Goal: Information Seeking & Learning: Learn about a topic

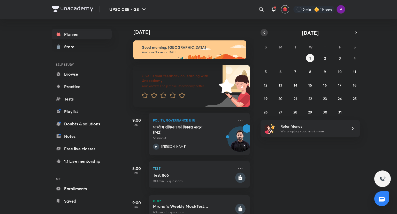
click at [263, 33] on icon "button" at bounding box center [264, 32] width 4 height 5
click at [357, 34] on icon "button" at bounding box center [356, 32] width 4 height 5
click at [323, 65] on div "28 29 30 1 2 3 4 5 6 7 8 9 10 11 12 13 14 15 16 17 18 19 20 21 22 23 24 25 26 2…" at bounding box center [310, 85] width 99 height 62
click at [327, 73] on button "9" at bounding box center [325, 71] width 8 height 8
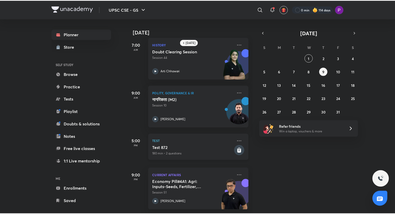
scroll to position [8, 0]
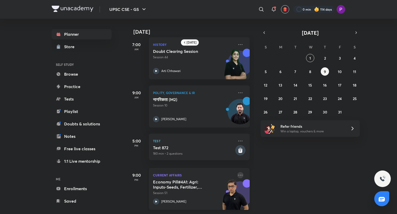
click at [238, 174] on icon at bounding box center [240, 174] width 4 height 1
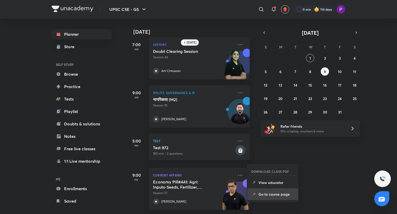
click at [282, 193] on p "Go to course page" at bounding box center [277, 193] width 36 height 5
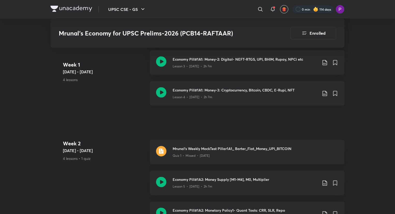
scroll to position [379, 0]
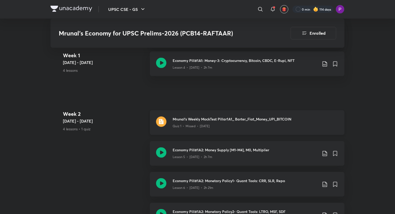
click at [224, 119] on h3 "Mrunal's Weekly MockTest Pillar1A1_ Barter_Fiat_Money_UPI_BITCOIN" at bounding box center [254, 118] width 165 height 5
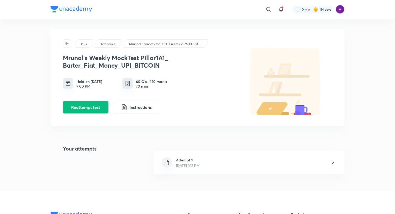
click at [204, 165] on div "Attempt 1 [DATE] 1:12 PM" at bounding box center [188, 162] width 32 height 11
click at [94, 103] on button "Reattempt test" at bounding box center [86, 106] width 46 height 12
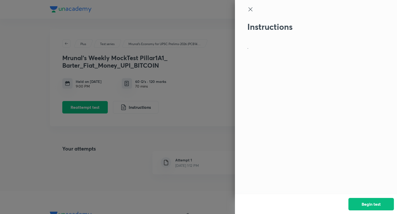
click at [196, 97] on div at bounding box center [198, 107] width 397 height 214
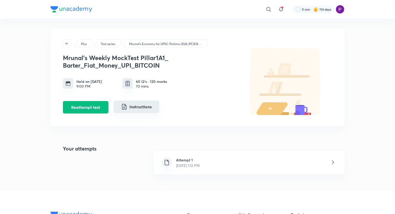
click at [151, 105] on button "Instructions" at bounding box center [136, 106] width 46 height 12
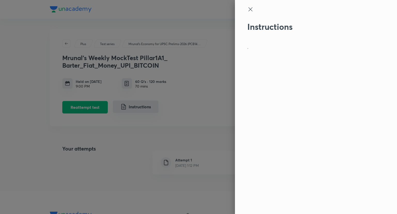
click at [151, 105] on div at bounding box center [198, 107] width 397 height 214
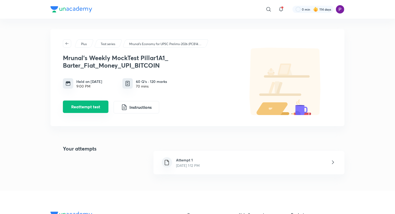
click at [84, 107] on button "Reattempt test" at bounding box center [86, 106] width 46 height 12
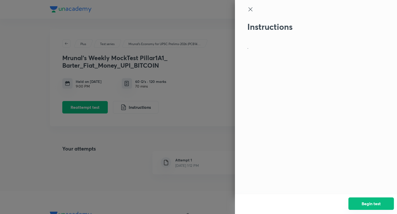
click at [366, 201] on button "Begin test" at bounding box center [372, 203] width 46 height 12
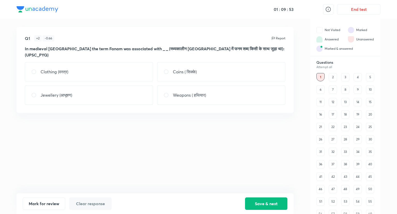
click at [176, 69] on p "Coins ( सिक्के)" at bounding box center [185, 72] width 24 height 6
radio input "true"
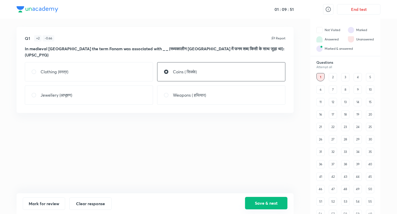
click at [270, 202] on button "Save & next" at bounding box center [266, 202] width 42 height 12
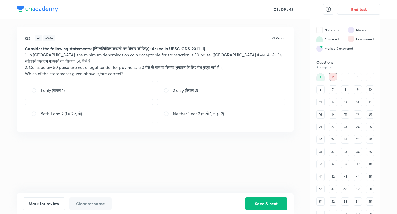
click at [82, 111] on p "Both 1 and 2 (1 व 2 दोनों)" at bounding box center [61, 113] width 41 height 6
radio input "true"
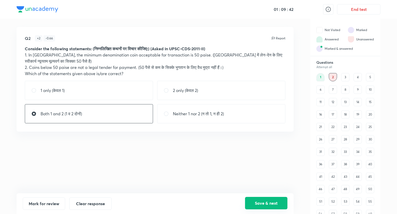
click at [256, 202] on button "Save & next" at bounding box center [266, 202] width 42 height 12
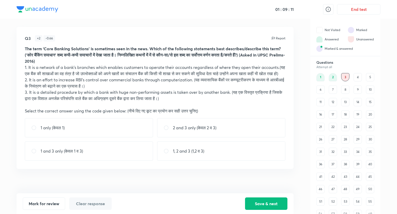
click at [90, 157] on div "1 and 3 only (केवल 1 व 3)" at bounding box center [89, 150] width 128 height 19
radio input "true"
click at [86, 136] on div "1 only (केवल 1)" at bounding box center [89, 127] width 128 height 19
radio input "true"
radio input "false"
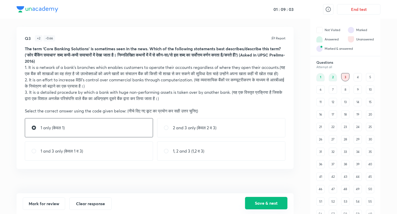
click at [264, 202] on button "Save & next" at bounding box center [266, 202] width 42 height 12
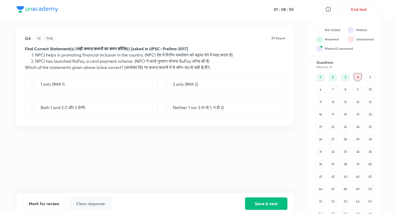
click at [119, 102] on div "Both 1 and 2 (1 और 2 दोनों)" at bounding box center [89, 107] width 128 height 19
radio input "true"
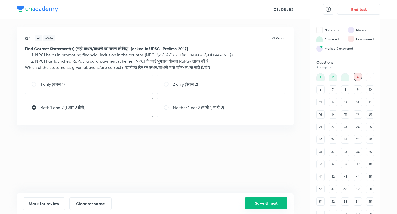
click at [255, 205] on button "Save & next" at bounding box center [266, 202] width 42 height 12
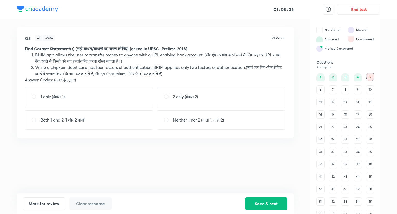
click at [114, 102] on div "1 only (केवल 1)" at bounding box center [89, 96] width 128 height 19
radio input "true"
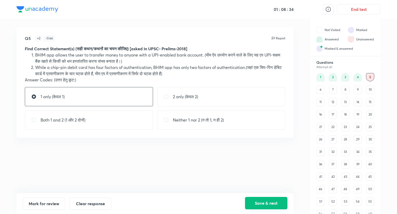
click at [260, 201] on button "Save & next" at bounding box center [266, 202] width 42 height 12
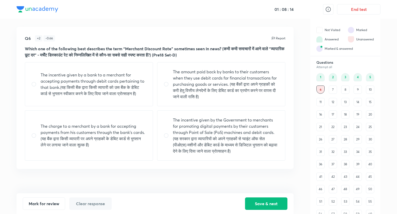
click at [121, 134] on p "The charge to a merchant by a bank for accepting payments from his customers th…" at bounding box center [94, 135] width 106 height 25
radio input "true"
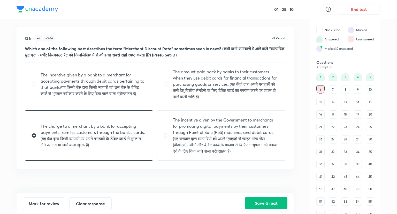
click at [271, 201] on button "Save & next" at bounding box center [266, 202] width 42 height 12
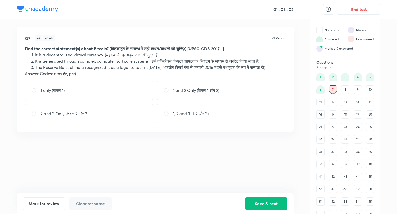
click at [165, 100] on div "1 and 2 Only (केवल 1 और 2)" at bounding box center [221, 90] width 128 height 19
radio input "true"
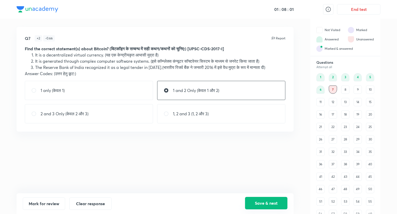
click at [270, 200] on button "Save & next" at bounding box center [266, 202] width 42 height 12
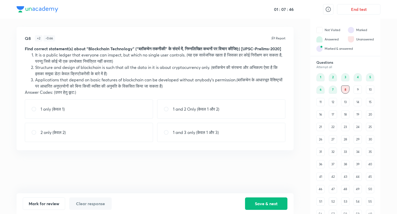
click at [183, 135] on p "1 and 3 only (केवल 1 और 3)" at bounding box center [196, 132] width 46 height 6
radio input "true"
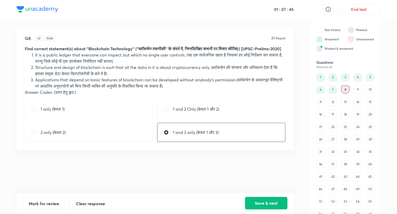
click at [276, 203] on button "Save & next" at bounding box center [266, 202] width 42 height 12
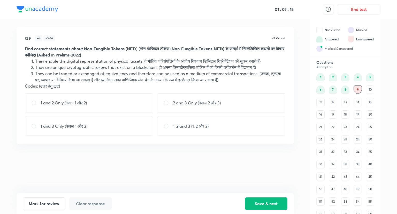
click at [112, 122] on div "1 and 3 Only (केवल 1 और 3)" at bounding box center [89, 125] width 128 height 19
radio input "true"
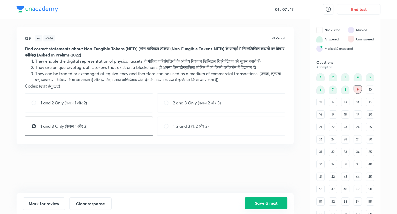
click at [275, 201] on button "Save & next" at bounding box center [266, 202] width 42 height 12
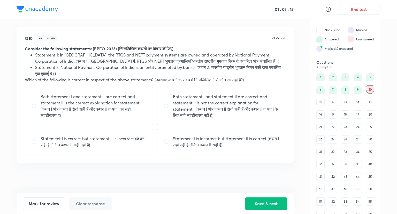
click at [358, 88] on div "9" at bounding box center [358, 89] width 8 height 8
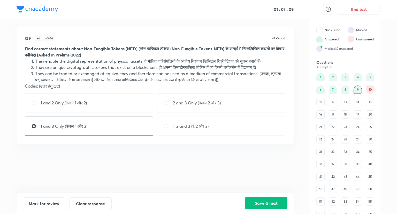
click at [263, 201] on button "Save & next" at bounding box center [266, 202] width 42 height 12
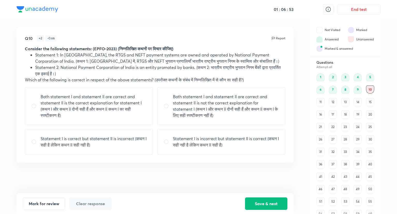
click at [132, 109] on p "Both statement I and statement II are correct and statement II is the correct e…" at bounding box center [94, 105] width 106 height 25
radio input "true"
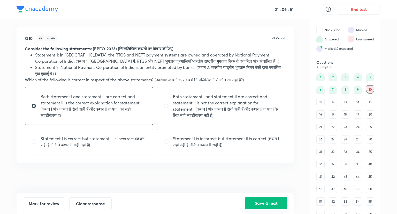
click at [258, 200] on button "Save & next" at bounding box center [266, 202] width 42 height 12
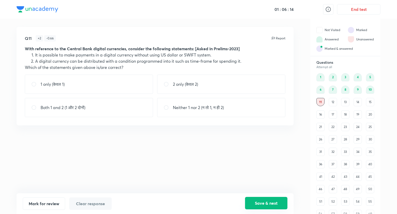
click at [265, 202] on button "Save & next" at bounding box center [266, 202] width 42 height 12
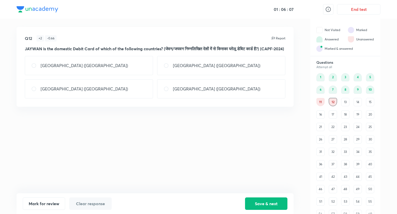
click at [103, 75] on div "[GEOGRAPHIC_DATA] ([GEOGRAPHIC_DATA])" at bounding box center [89, 65] width 128 height 19
radio input "true"
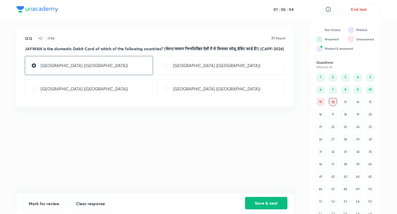
click at [272, 202] on button "Save & next" at bounding box center [266, 202] width 42 height 12
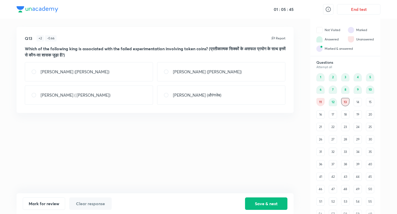
click at [187, 73] on p "[PERSON_NAME] ([PERSON_NAME])" at bounding box center [207, 72] width 69 height 6
radio input "true"
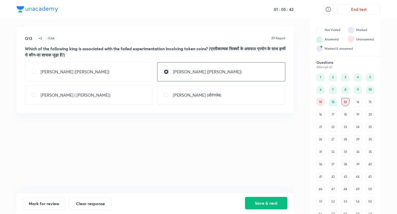
click at [273, 201] on button "Save & next" at bounding box center [266, 202] width 42 height 12
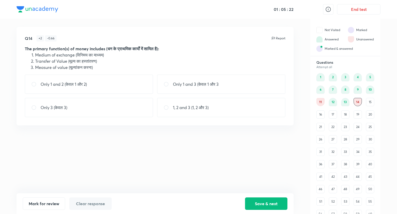
click at [258, 88] on div "Only 1 and 3 (केवल 1 और 3" at bounding box center [221, 83] width 128 height 19
radio input "true"
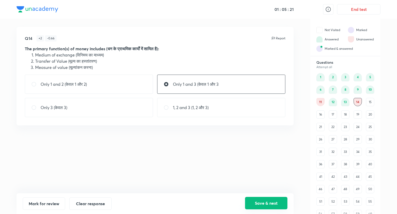
click at [273, 200] on button "Save & next" at bounding box center [266, 202] width 42 height 12
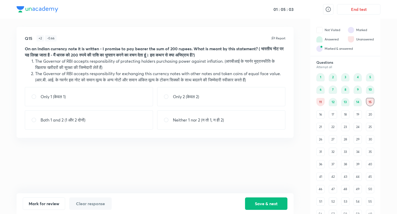
click at [112, 94] on div "Only 1 (केवल 1)" at bounding box center [89, 96] width 128 height 19
radio input "true"
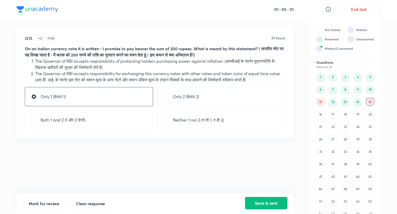
click at [260, 202] on button "Save & next" at bounding box center [266, 202] width 42 height 12
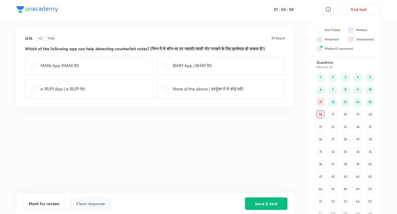
click at [88, 64] on div "MANI App (MANI ऐप)" at bounding box center [89, 65] width 128 height 19
click at [181, 90] on p "None of the above ( उपर्युक्त में से कोई नहीं)" at bounding box center [208, 89] width 71 height 6
radio input "false"
radio input "true"
click at [277, 202] on button "Save & next" at bounding box center [266, 202] width 42 height 12
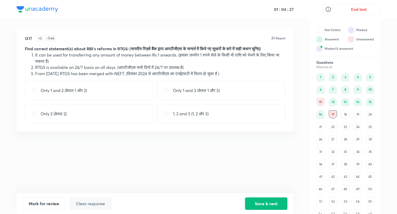
click at [103, 119] on div "Only 2 (केवल 2)" at bounding box center [89, 113] width 128 height 19
radio input "true"
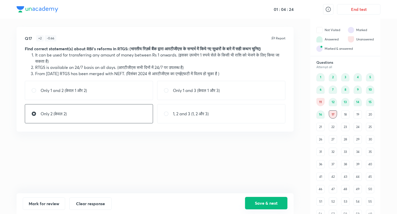
click at [262, 201] on button "Save & next" at bounding box center [266, 202] width 42 height 12
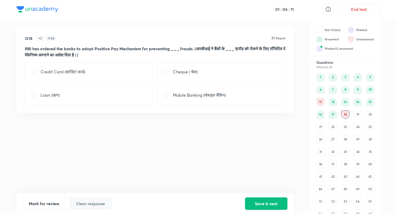
click at [182, 94] on p "Mobile Banking (मोबाइल बैंकिंग)" at bounding box center [199, 95] width 53 height 6
radio input "true"
click at [214, 75] on div "Cheque ( चेक)" at bounding box center [221, 71] width 128 height 19
radio input "true"
radio input "false"
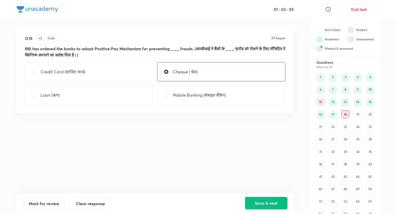
drag, startPoint x: 256, startPoint y: 201, endPoint x: 252, endPoint y: 196, distance: 6.0
click at [256, 201] on button "Save & next" at bounding box center [266, 202] width 42 height 12
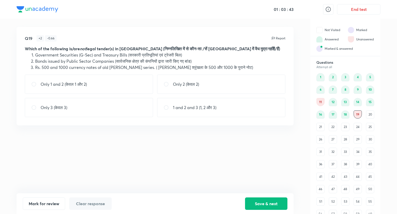
drag, startPoint x: 112, startPoint y: 110, endPoint x: 157, endPoint y: 130, distance: 49.5
click at [112, 110] on div "Only 3 (केवल 3)" at bounding box center [89, 107] width 128 height 19
radio input "true"
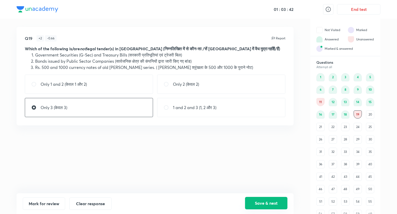
click at [263, 202] on button "Save & next" at bounding box center [266, 202] width 42 height 12
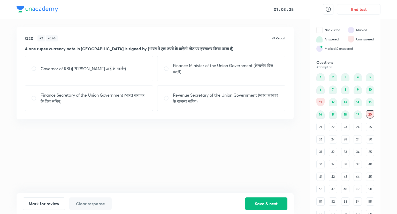
click at [196, 66] on p "Finance Minister of the Union Government (केन्द्रीय वित्त मंत्री)" at bounding box center [226, 68] width 106 height 12
click at [109, 102] on p "Finance Secretary of the Union Government (भारत सरकार के वित्त सचिव)" at bounding box center [94, 98] width 106 height 12
radio input "false"
radio input "true"
click at [255, 204] on button "Save & next" at bounding box center [266, 202] width 42 height 12
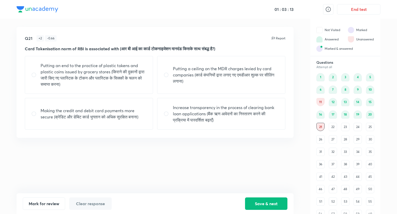
click at [107, 115] on p "Making the credit and debit card payments more secure (क्रेडिट और डेबिट कार्ड भ…" at bounding box center [94, 113] width 106 height 12
radio input "true"
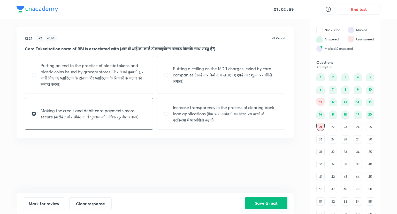
click at [278, 201] on button "Save & next" at bounding box center [266, 202] width 42 height 12
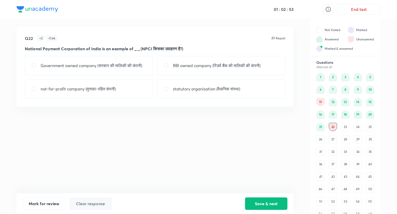
click at [106, 92] on p "not-for-profit company (मुनाफ़ा-रहित कंपनी)" at bounding box center [78, 89] width 75 height 6
radio input "true"
click at [262, 200] on div "Mark for review Clear response Save & next" at bounding box center [155, 203] width 277 height 21
click at [262, 200] on button "Save & next" at bounding box center [266, 202] width 42 height 12
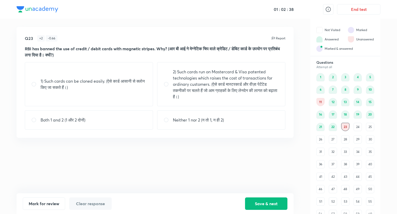
drag, startPoint x: 103, startPoint y: 113, endPoint x: 117, endPoint y: 121, distance: 15.4
click at [104, 113] on div "Both 1 and 2 (1 और 2 दोनों)" at bounding box center [89, 119] width 128 height 19
radio input "true"
click at [126, 91] on div "1) Such cards can be cloned easily. (ऐसे कार्ड आसानी से क्लोन किए जा सकते हैं।)" at bounding box center [89, 84] width 128 height 44
radio input "true"
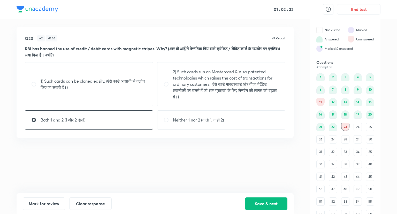
radio input "false"
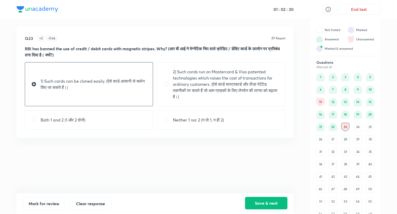
click at [276, 200] on button "Save & next" at bounding box center [266, 202] width 42 height 12
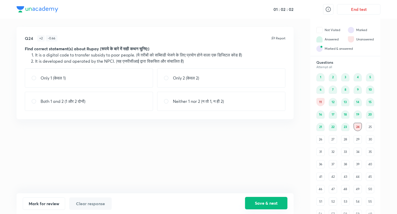
click at [278, 204] on button "Save & next" at bounding box center [266, 202] width 42 height 12
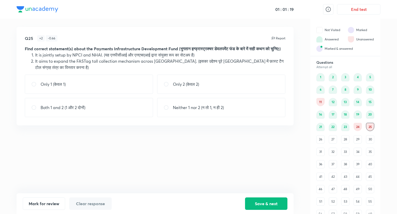
drag, startPoint x: 277, startPoint y: 201, endPoint x: 276, endPoint y: 195, distance: 5.5
click at [276, 200] on button "Save & next" at bounding box center [266, 203] width 42 height 12
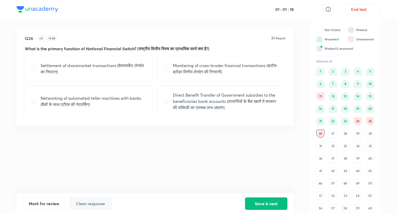
scroll to position [10, 0]
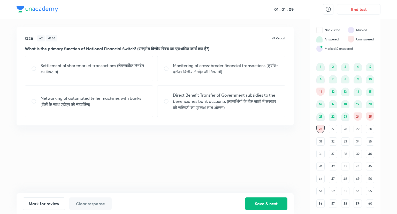
click at [109, 100] on p "Networking of automated teller machines with banks (बैंकों के साथ एटीएम की नेटव…" at bounding box center [94, 101] width 106 height 12
radio input "true"
drag, startPoint x: 284, startPoint y: 200, endPoint x: 284, endPoint y: 185, distance: 15.8
click at [284, 199] on button "Save & next" at bounding box center [266, 203] width 42 height 12
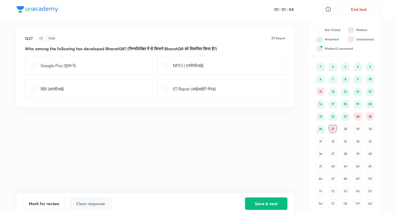
click at [209, 62] on div "NPCI ( एनपीसीआई)" at bounding box center [221, 65] width 128 height 19
radio input "true"
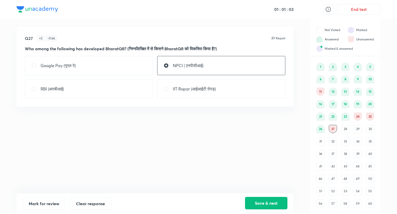
click at [267, 202] on button "Save & next" at bounding box center [266, 202] width 42 height 12
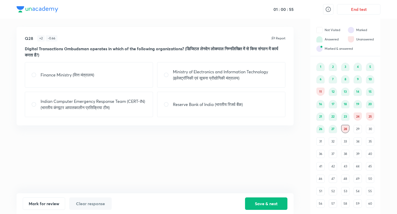
click at [122, 108] on p "Indian Computer Emergency Response Team (CERT-IN) (भारतीय कंप्यूटर आपातकालीन प्…" at bounding box center [94, 104] width 106 height 12
click at [186, 108] on div "Reserve Bank of India (भारतीय रिजर्व बैंक)" at bounding box center [221, 104] width 128 height 25
radio input "false"
radio input "true"
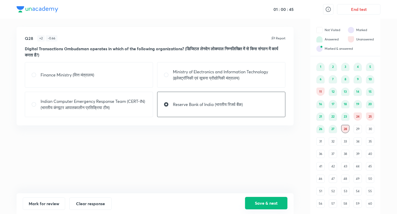
click at [260, 203] on button "Save & next" at bounding box center [266, 202] width 42 height 12
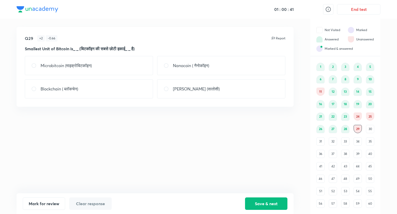
click at [241, 88] on div "[PERSON_NAME] (सातोशी)" at bounding box center [221, 88] width 128 height 19
radio input "true"
click at [266, 200] on button "Save & next" at bounding box center [266, 202] width 42 height 12
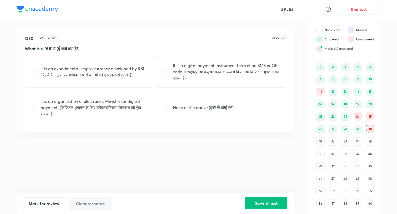
click at [259, 203] on button "Save & next" at bounding box center [266, 202] width 42 height 12
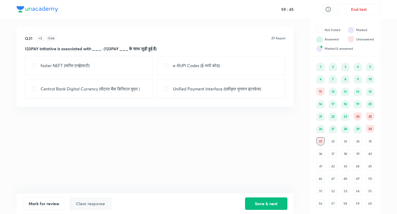
click at [232, 90] on p "Unified Payment Interface (एकीकृत भुगतान इंटरफ़ेस)" at bounding box center [217, 89] width 88 height 6
radio input "true"
click at [264, 202] on button "Save & next" at bounding box center [266, 202] width 42 height 12
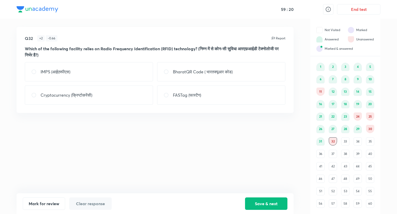
click at [198, 80] on div "BharatQR Code ( भारतक्यूआर कोड)" at bounding box center [221, 71] width 128 height 19
click at [214, 97] on div "FASTag (फास्टैग)" at bounding box center [221, 94] width 128 height 19
radio input "false"
radio input "true"
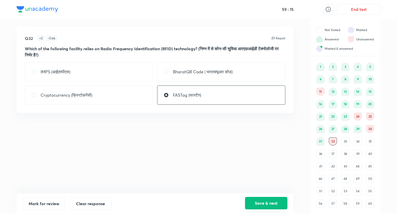
click at [260, 201] on button "Save & next" at bounding box center [266, 202] width 42 height 12
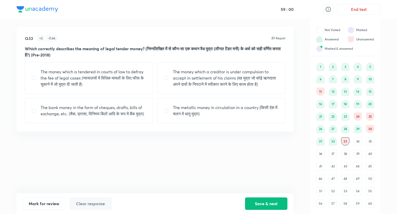
click at [246, 79] on p "The money which a creditor is under compulsion to accept in settlement of his c…" at bounding box center [226, 78] width 106 height 19
radio input "true"
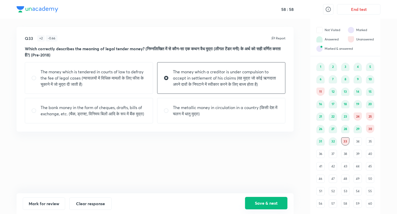
click at [270, 203] on button "Save & next" at bounding box center [266, 202] width 42 height 12
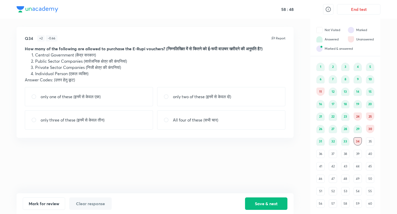
click at [168, 119] on input "radio" at bounding box center [168, 119] width 9 height 5
radio input "true"
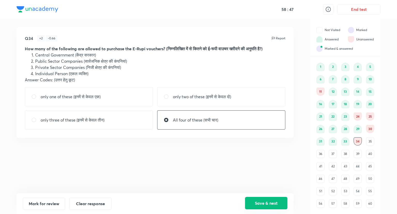
click at [275, 202] on button "Save & next" at bounding box center [266, 202] width 42 height 12
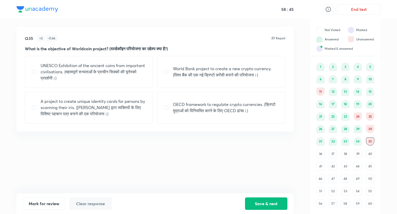
click at [360, 114] on div "24" at bounding box center [358, 116] width 8 height 8
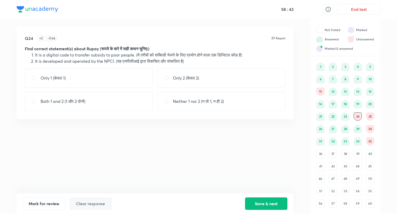
click at [372, 117] on div "25" at bounding box center [370, 116] width 8 height 8
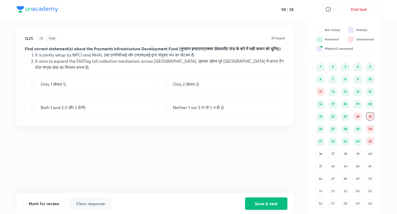
click at [370, 124] on div "1 2 3 4 5 6 7 8 9 10 11 12 13 14 15 16 17 18 19 20 21 22 23 24 25 26 27 28 29 3…" at bounding box center [345, 135] width 58 height 145
click at [370, 126] on div "30" at bounding box center [370, 129] width 8 height 8
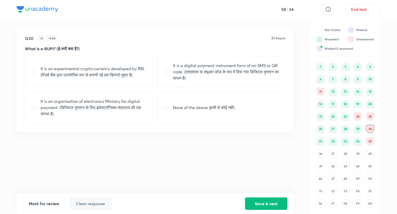
click at [371, 141] on div "35" at bounding box center [370, 141] width 8 height 8
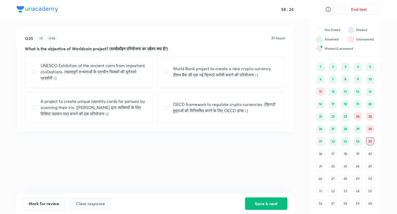
click at [118, 112] on p "A project to create unique identity cards for persons by scanning their iris. (…" at bounding box center [94, 107] width 106 height 19
radio input "true"
click at [264, 200] on button "Save & next" at bounding box center [266, 202] width 42 height 12
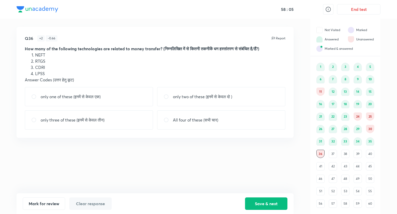
click at [137, 115] on div "only three of these (इनमें से केवल तीन)" at bounding box center [89, 119] width 128 height 19
radio input "true"
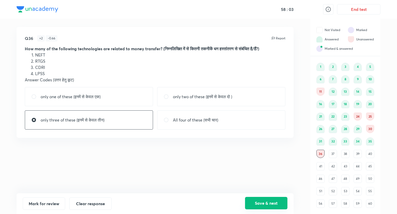
click at [276, 200] on button "Save & next" at bounding box center [266, 202] width 42 height 12
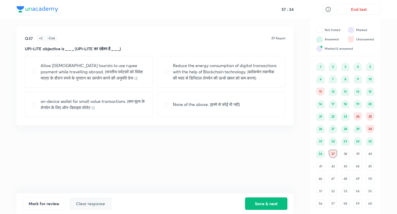
click at [101, 107] on p "on-device wallet for small value transactions. (कम मूल्य के लेनदेन के लिए ऑन-डि…" at bounding box center [94, 104] width 106 height 12
click at [127, 107] on p "on-device wallet for small value transactions. (कम मूल्य के लेनदेन के लिए ऑन-डि…" at bounding box center [94, 104] width 106 height 12
radio input "false"
click at [267, 199] on button "Save & next" at bounding box center [266, 202] width 42 height 12
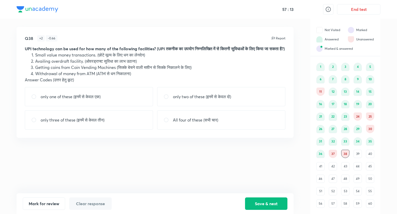
click at [190, 123] on p "All four of these (सभी चार)" at bounding box center [195, 120] width 45 height 6
radio input "true"
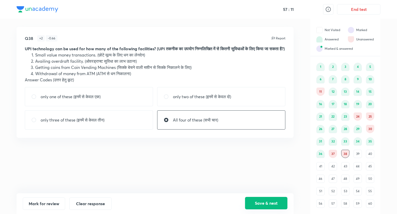
click at [266, 201] on button "Save & next" at bounding box center [266, 202] width 42 height 12
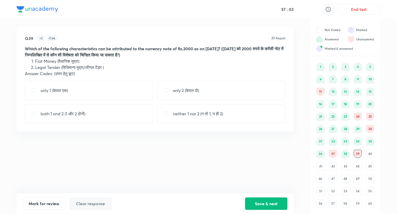
click at [118, 114] on div "both 1 and 2 (1 और 2 दोनों)" at bounding box center [89, 113] width 128 height 19
radio input "true"
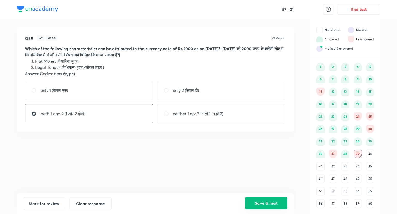
click at [272, 203] on button "Save & next" at bounding box center [266, 202] width 42 height 12
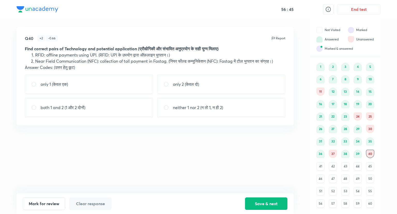
click at [187, 105] on p "neither 1 nor 2 (न तो 1, न ही 2)" at bounding box center [198, 107] width 50 height 6
radio input "true"
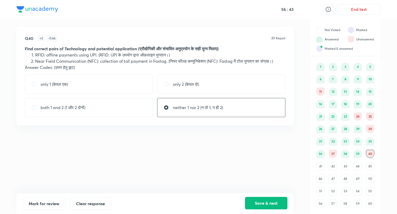
click at [263, 202] on button "Save & next" at bounding box center [266, 202] width 42 height 12
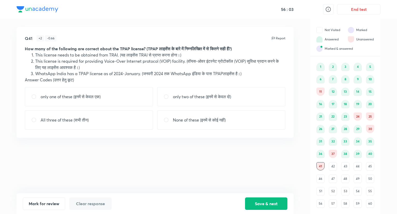
click at [118, 95] on div "only one of these (इनमें से केवल एक)" at bounding box center [89, 96] width 128 height 19
radio input "true"
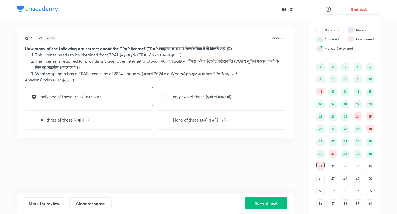
click at [262, 199] on button "Save & next" at bounding box center [266, 202] width 42 height 12
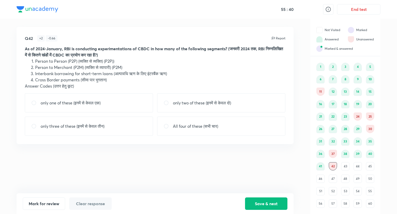
click at [222, 102] on p "only two of these (इनमें से केवल दो)" at bounding box center [202, 103] width 58 height 6
radio input "true"
drag, startPoint x: 276, startPoint y: 198, endPoint x: 277, endPoint y: 194, distance: 4.5
click at [277, 198] on button "Save & next" at bounding box center [266, 203] width 42 height 12
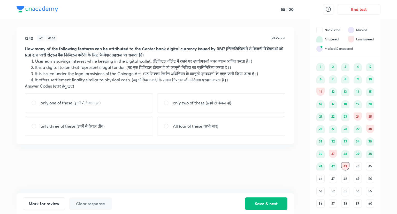
click at [221, 104] on p "only two of these (इनमें से केवल दो)" at bounding box center [202, 103] width 58 height 6
radio input "true"
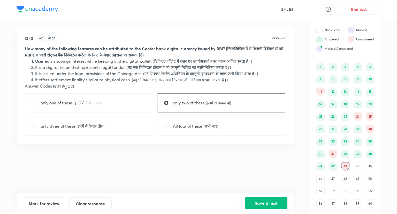
click at [270, 202] on button "Save & next" at bounding box center [266, 202] width 42 height 12
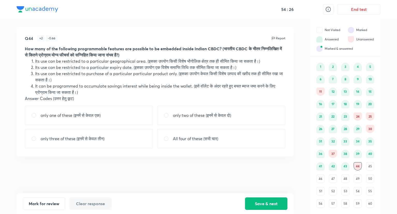
click at [69, 112] on p "only one of these (इनमें से केवल एक)" at bounding box center [71, 115] width 60 height 6
click at [131, 117] on div "only one of these (इनमें से केवल एक)" at bounding box center [89, 114] width 128 height 19
radio input "false"
click at [256, 201] on button "Save & next" at bounding box center [266, 202] width 42 height 12
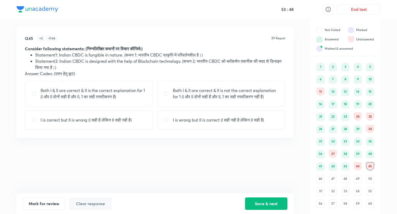
click at [124, 94] on p "Both I & II are correct & II is the correct explanation for 1 (I और II दोनों सह…" at bounding box center [94, 93] width 106 height 12
radio input "true"
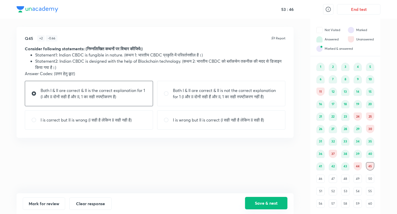
click at [266, 202] on button "Save & next" at bounding box center [266, 202] width 42 height 12
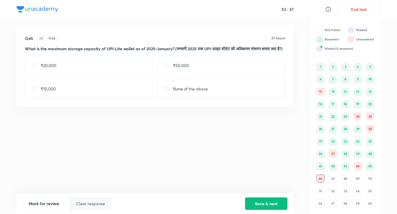
click at [113, 98] on div "₹10,000" at bounding box center [89, 88] width 128 height 19
click at [126, 97] on div "₹10,000" at bounding box center [89, 88] width 128 height 19
radio input "false"
click at [257, 203] on button "Save & next" at bounding box center [266, 202] width 42 height 12
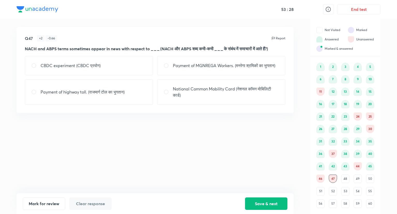
click at [215, 69] on p "Payment of MGNREGA Workers. (मनरेगा श्रमिकों का भुगतान)" at bounding box center [224, 65] width 102 height 6
radio input "true"
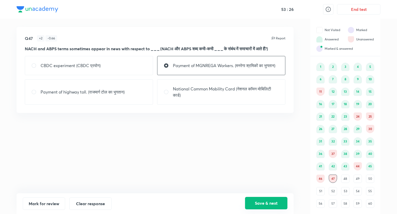
click at [266, 202] on button "Save & next" at bounding box center [266, 202] width 42 height 12
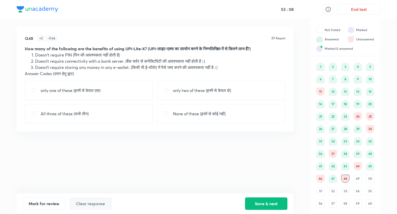
drag, startPoint x: 171, startPoint y: 88, endPoint x: 174, endPoint y: 88, distance: 2.9
click at [173, 88] on div "only two of these (इनमें से केवल दो)" at bounding box center [221, 90] width 128 height 19
radio input "true"
drag, startPoint x: 277, startPoint y: 202, endPoint x: 246, endPoint y: 182, distance: 36.7
click at [276, 201] on button "Save & next" at bounding box center [266, 203] width 42 height 12
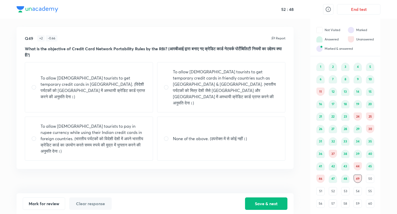
click at [123, 127] on p "To allow [DEMOGRAPHIC_DATA] tourists to pay in rupee currency while using their…" at bounding box center [94, 138] width 106 height 31
radio input "true"
click at [201, 73] on p "To allow [DEMOGRAPHIC_DATA] tourists to get temporary credit cards in friendly …" at bounding box center [226, 87] width 106 height 37
radio input "true"
radio input "false"
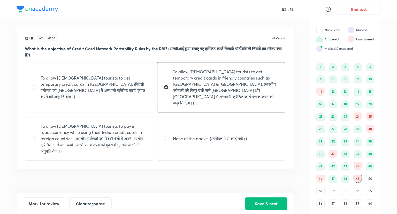
click at [201, 73] on p "To allow [DEMOGRAPHIC_DATA] tourists to get temporary credit cards in friendly …" at bounding box center [226, 87] width 106 height 37
radio input "false"
click at [282, 201] on button "Save & next" at bounding box center [266, 202] width 42 height 12
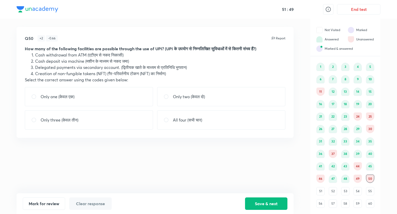
click at [145, 121] on div "Only three (केवल तीन)" at bounding box center [89, 119] width 128 height 19
radio input "true"
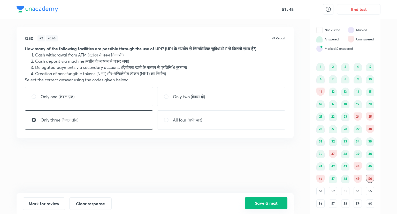
click at [269, 204] on button "Save & next" at bounding box center [266, 202] width 42 height 12
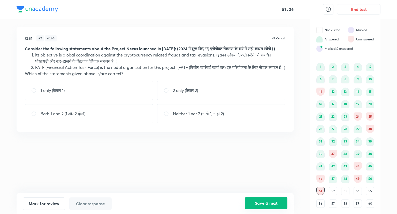
click at [262, 197] on div "Mark for review Clear response Save & next" at bounding box center [155, 203] width 277 height 21
click at [267, 200] on button "Save & next" at bounding box center [266, 202] width 42 height 12
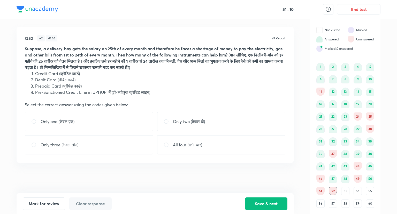
click at [94, 125] on div "Only one (केवल एक)" at bounding box center [89, 121] width 128 height 19
click at [175, 123] on p "Only two (केवल दो)" at bounding box center [189, 121] width 32 height 6
radio input "false"
radio input "true"
click at [272, 202] on button "Save & next" at bounding box center [266, 202] width 42 height 12
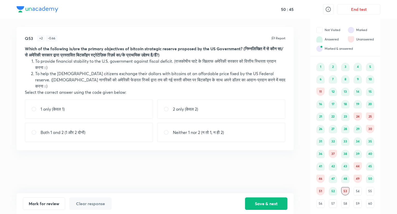
click at [334, 190] on div "52" at bounding box center [333, 191] width 8 height 8
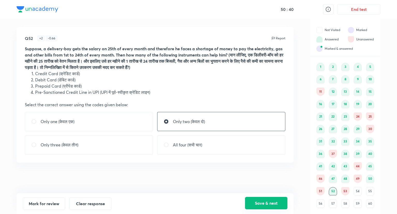
click at [283, 200] on button "Save & next" at bounding box center [266, 202] width 42 height 12
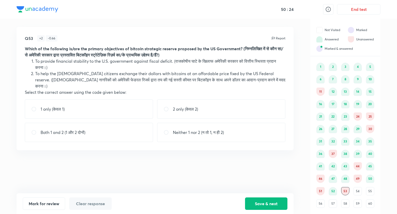
click at [116, 123] on div "Both 1 and 2 (1 और 2 दोनों)" at bounding box center [89, 132] width 128 height 19
radio input "true"
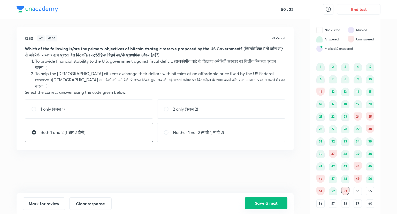
click at [263, 201] on button "Save & next" at bounding box center [266, 202] width 42 height 12
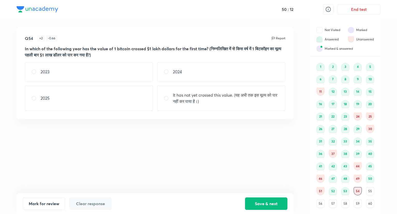
click at [139, 70] on div "2023" at bounding box center [89, 71] width 128 height 19
click at [120, 64] on div "2023" at bounding box center [89, 71] width 128 height 19
radio input "false"
click at [258, 199] on button "Save & next" at bounding box center [266, 202] width 42 height 12
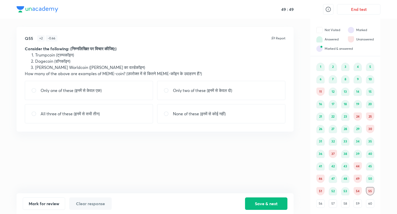
click at [172, 89] on input "radio" at bounding box center [168, 90] width 9 height 5
radio input "true"
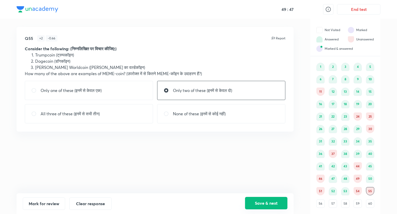
click at [256, 199] on button "Save & next" at bounding box center [266, 202] width 42 height 12
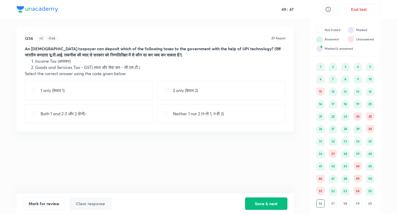
scroll to position [4, 0]
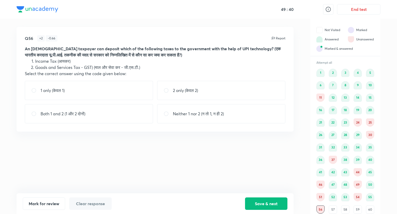
click at [112, 94] on div "1 only (केवल 1)" at bounding box center [89, 90] width 128 height 19
radio input "true"
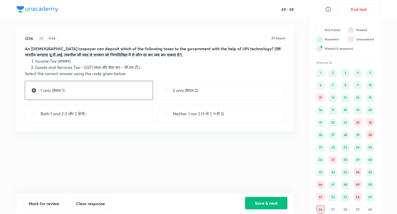
click at [264, 201] on button "Save & next" at bounding box center [266, 202] width 42 height 12
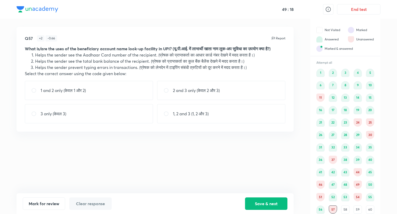
click at [124, 123] on div "3 only (केवल 3)" at bounding box center [89, 113] width 128 height 19
radio input "true"
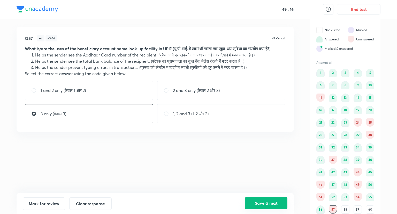
click at [271, 203] on button "Save & next" at bounding box center [266, 202] width 42 height 12
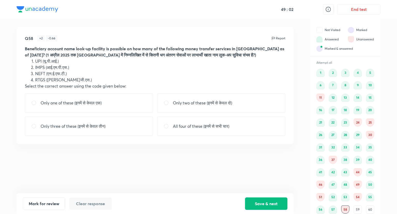
click at [85, 127] on p "Only three of these (इनमें से केवल तीन)" at bounding box center [73, 126] width 65 height 6
radio input "true"
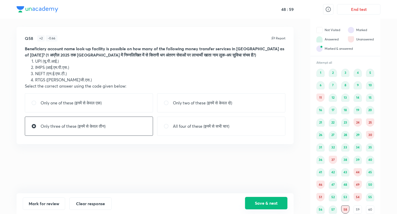
click at [266, 201] on button "Save & next" at bounding box center [266, 202] width 42 height 12
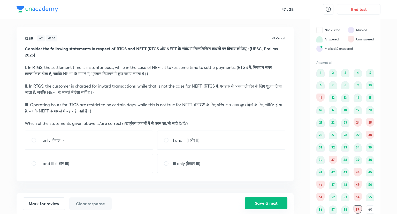
click at [271, 200] on button "Save & next" at bounding box center [266, 202] width 42 height 12
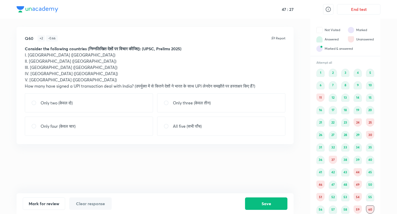
click at [114, 132] on div "Only four (केवल चार)" at bounding box center [89, 125] width 128 height 19
radio input "true"
click at [178, 107] on div "Only three (केवल तीन)" at bounding box center [221, 102] width 128 height 19
radio input "true"
radio input "false"
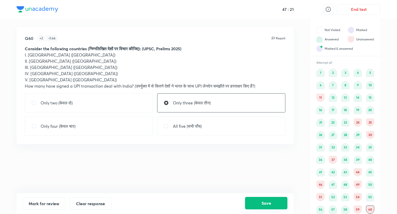
click at [269, 200] on button "Save" at bounding box center [266, 202] width 42 height 12
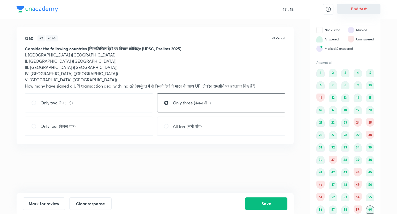
click at [358, 9] on button "End test" at bounding box center [358, 9] width 43 height 10
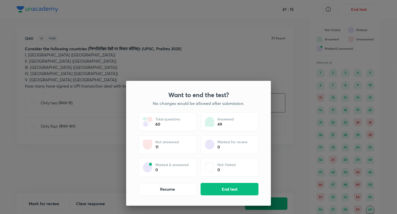
click at [279, 44] on div "Want to end the test? No changes would be allowed after submission. Total quest…" at bounding box center [198, 107] width 397 height 214
drag, startPoint x: 171, startPoint y: 189, endPoint x: 168, endPoint y: 183, distance: 6.7
click at [168, 184] on button "Resume" at bounding box center [168, 189] width 58 height 12
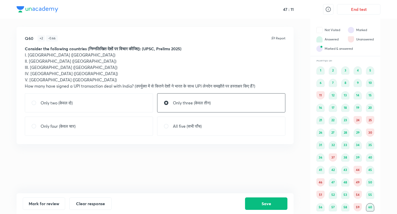
scroll to position [10, 0]
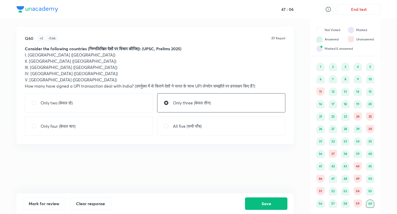
click at [318, 91] on div "11" at bounding box center [320, 91] width 8 height 8
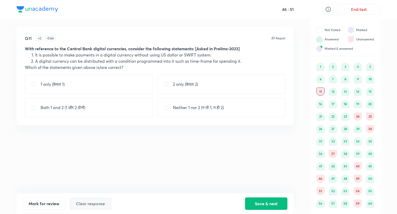
click at [110, 86] on div "1 only (केवल 1)" at bounding box center [89, 83] width 128 height 19
radio input "true"
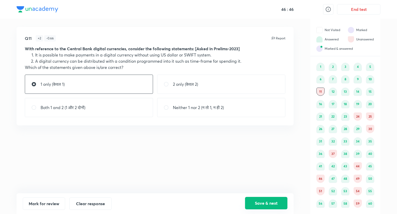
click at [265, 201] on button "Save & next" at bounding box center [266, 202] width 42 height 12
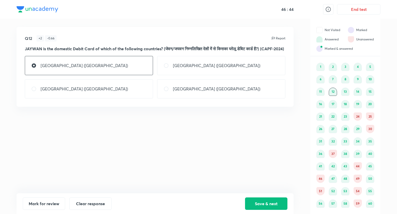
click at [361, 114] on div "24" at bounding box center [358, 116] width 8 height 8
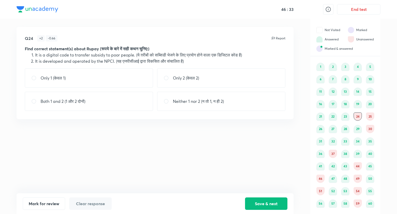
click at [182, 79] on p "Only 2 (केवल 2)" at bounding box center [186, 78] width 26 height 6
radio input "true"
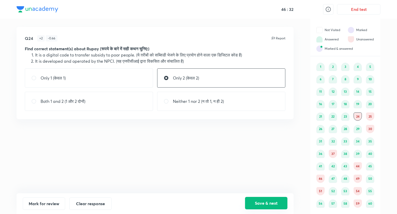
click at [268, 200] on button "Save & next" at bounding box center [266, 202] width 42 height 12
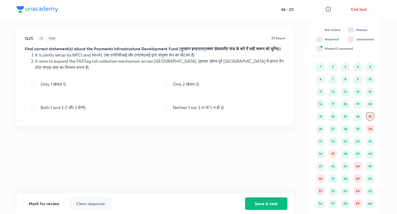
click at [140, 109] on div "Both 1 and 2 (1 और 2 दोनों)" at bounding box center [89, 107] width 128 height 19
radio input "true"
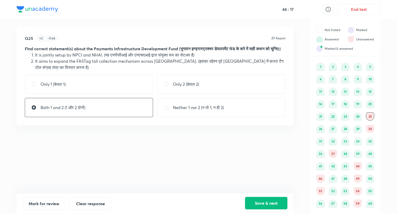
click at [259, 204] on button "Save & next" at bounding box center [266, 202] width 42 height 12
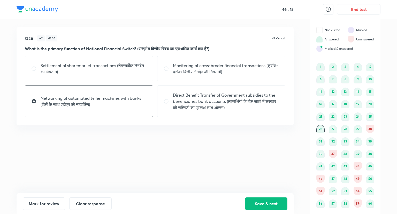
click at [370, 128] on div "30" at bounding box center [370, 129] width 8 height 8
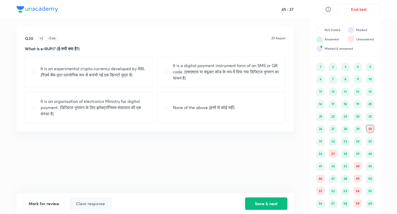
click at [131, 78] on div "It is an experimental crypto currency developed by RBI. (रिज़र्व बैंक द्वारा प्…" at bounding box center [89, 72] width 128 height 32
radio input "false"
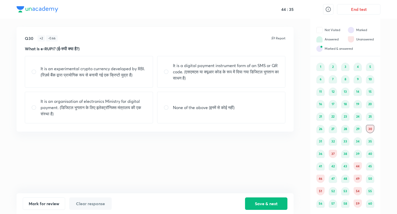
click at [190, 104] on p "None of the above (इनमें से कोई नहीं)" at bounding box center [204, 107] width 62 height 6
radio input "true"
click at [260, 200] on button "Save & next" at bounding box center [266, 202] width 42 height 12
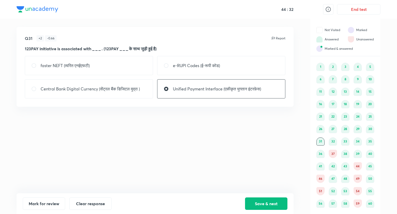
click at [331, 151] on div "37" at bounding box center [333, 153] width 8 height 8
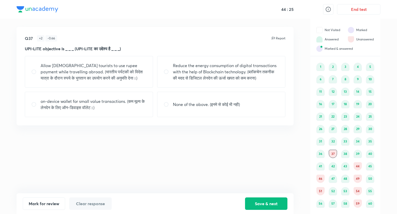
click at [111, 108] on p "on-device wallet for small value transactions. (कम मूल्य के लेनदेन के लिए ऑन-डि…" at bounding box center [94, 104] width 106 height 12
radio input "true"
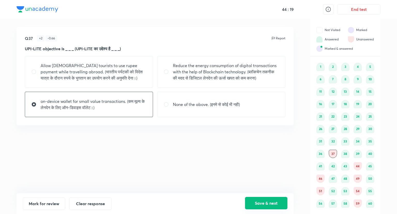
click at [272, 201] on button "Save & next" at bounding box center [266, 202] width 42 height 12
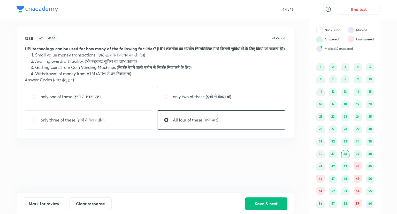
click at [358, 166] on div "44" at bounding box center [358, 166] width 8 height 8
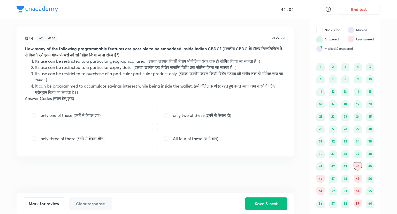
click at [361, 201] on div "59" at bounding box center [358, 203] width 8 height 8
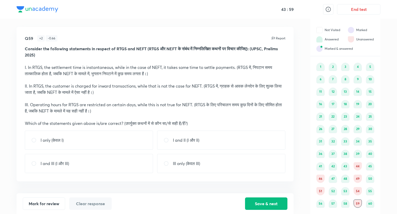
click at [357, 188] on div "54" at bounding box center [358, 191] width 8 height 8
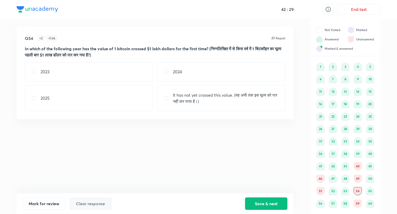
click at [169, 72] on input "radio" at bounding box center [168, 71] width 9 height 5
radio input "true"
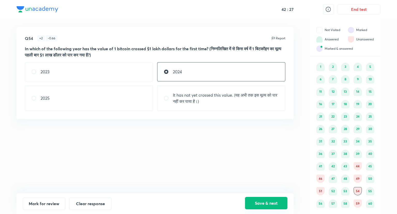
click at [269, 203] on button "Save & next" at bounding box center [266, 202] width 42 height 12
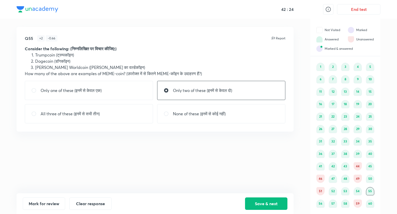
click at [357, 203] on div "59" at bounding box center [358, 203] width 8 height 8
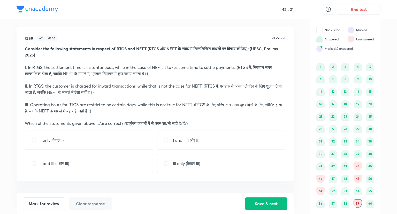
click at [358, 165] on div "44" at bounding box center [358, 166] width 8 height 8
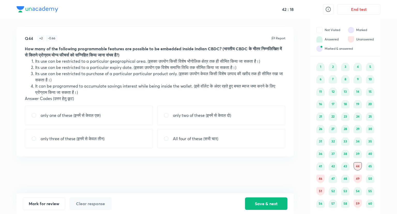
click at [361, 177] on div "49" at bounding box center [358, 178] width 8 height 8
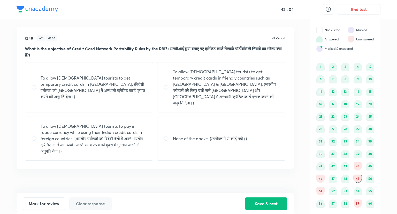
click at [204, 135] on p "None of the above. (उपरोक्त में से कोई नहीं।)" at bounding box center [210, 138] width 74 height 6
radio input "true"
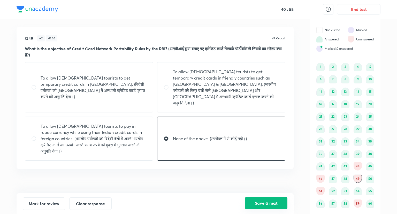
click at [277, 203] on button "Save & next" at bounding box center [266, 202] width 42 height 12
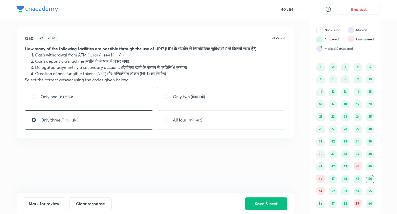
click at [320, 177] on div "46" at bounding box center [320, 178] width 8 height 8
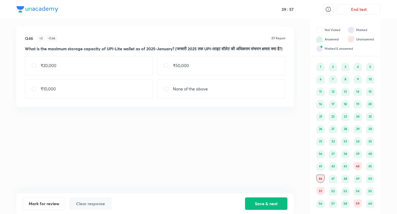
drag, startPoint x: 183, startPoint y: 86, endPoint x: 195, endPoint y: 95, distance: 15.9
click at [183, 87] on div "None of the above" at bounding box center [221, 88] width 128 height 19
radio input "true"
click at [271, 202] on button "Save & next" at bounding box center [266, 202] width 42 height 12
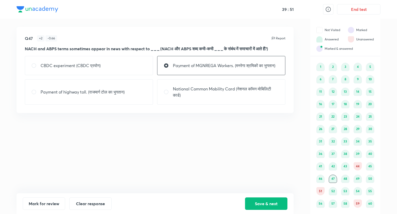
click at [361, 203] on div "59" at bounding box center [358, 203] width 8 height 8
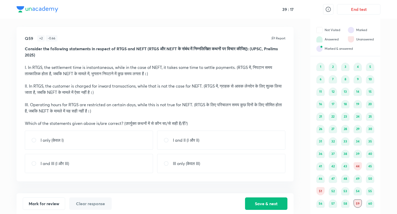
click at [319, 189] on div "51" at bounding box center [320, 191] width 8 height 8
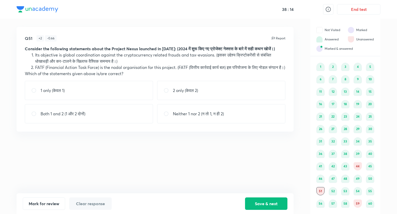
click at [360, 203] on div "59" at bounding box center [358, 203] width 8 height 8
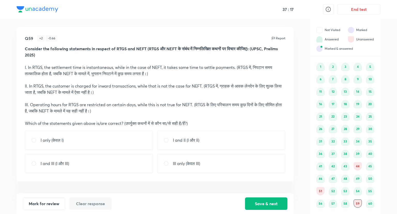
click at [78, 138] on div "I only (केवल I)" at bounding box center [89, 139] width 128 height 19
radio input "true"
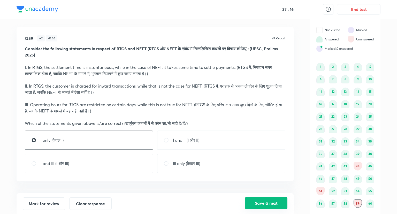
click at [261, 201] on button "Save & next" at bounding box center [266, 202] width 42 height 12
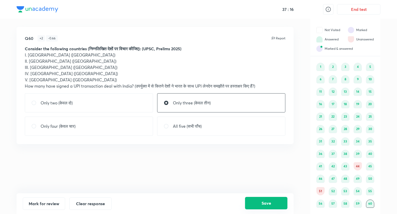
scroll to position [4, 0]
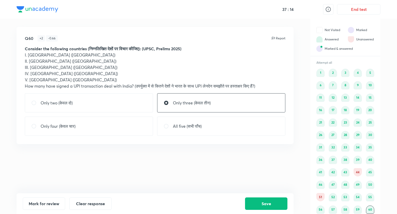
click at [359, 171] on div "44" at bounding box center [358, 172] width 8 height 8
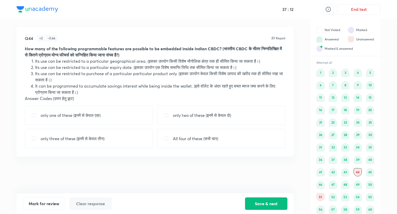
click at [320, 199] on div "51" at bounding box center [320, 197] width 8 height 8
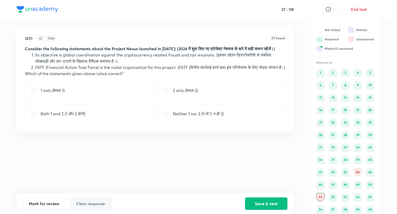
click at [180, 117] on p "Neither 1 nor 2 (न तो 1, न ही 2)" at bounding box center [198, 113] width 51 height 6
radio input "true"
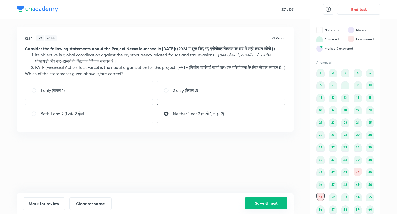
click at [262, 203] on button "Save & next" at bounding box center [266, 202] width 42 height 12
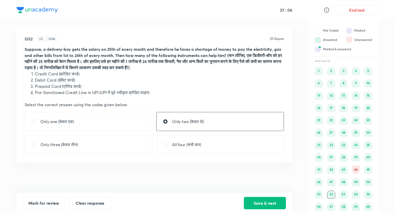
scroll to position [10, 0]
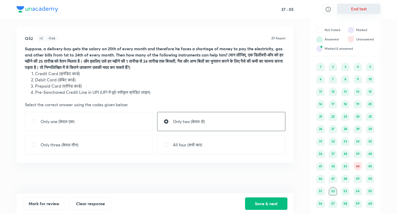
click at [354, 10] on button "End test" at bounding box center [358, 9] width 43 height 10
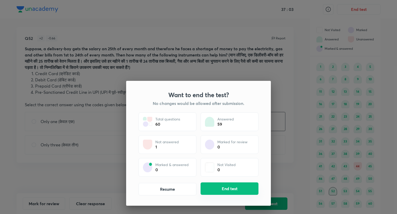
click at [224, 186] on button "End test" at bounding box center [230, 188] width 58 height 12
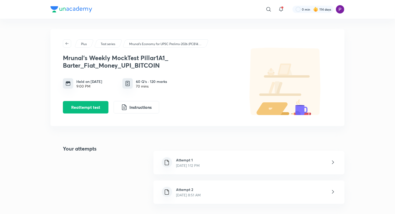
scroll to position [95, 0]
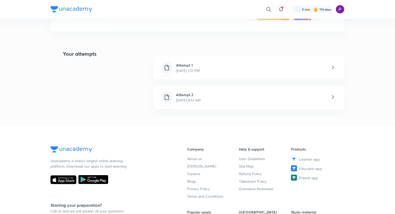
click at [205, 93] on div "Attempt 2 [DATE] 8:51 AM" at bounding box center [188, 97] width 33 height 11
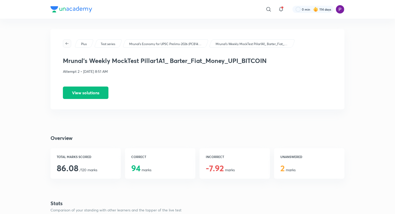
click at [65, 44] on icon "button" at bounding box center [67, 43] width 4 height 4
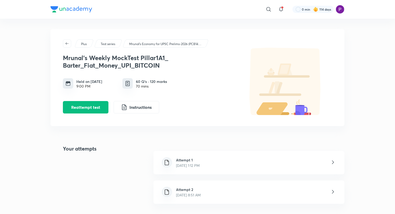
click at [199, 160] on h6 "Attempt 1" at bounding box center [188, 159] width 24 height 5
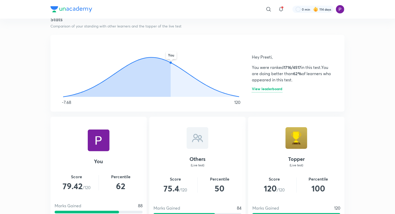
scroll to position [95, 0]
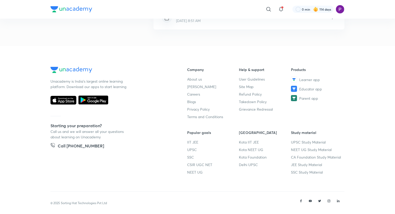
scroll to position [84, 0]
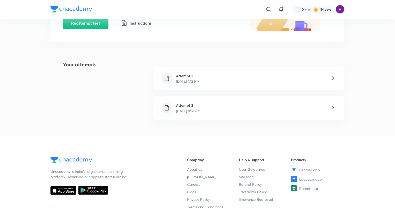
click at [201, 103] on h6 "Attempt 2" at bounding box center [188, 104] width 25 height 5
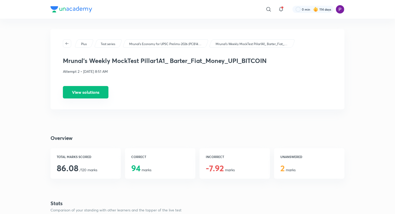
click at [90, 89] on button "View solutions" at bounding box center [86, 92] width 46 height 12
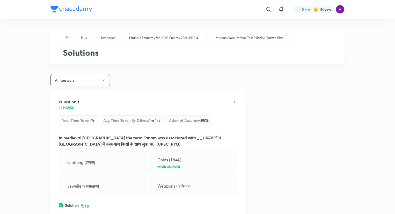
click at [104, 79] on icon "button" at bounding box center [103, 80] width 4 height 4
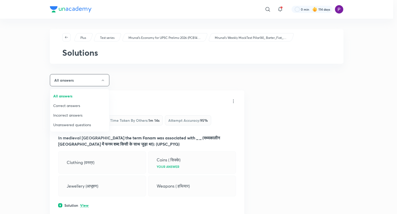
click at [122, 75] on div at bounding box center [198, 107] width 397 height 214
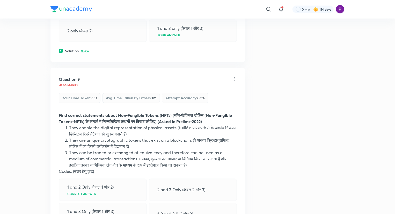
scroll to position [1517, 0]
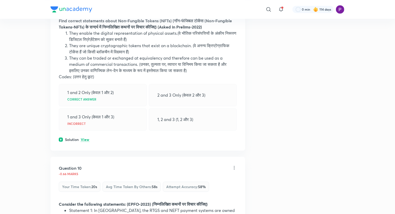
click at [84, 141] on p "View" at bounding box center [85, 140] width 9 height 4
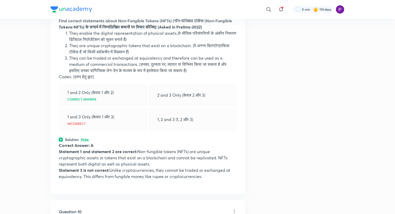
scroll to position [1422, 0]
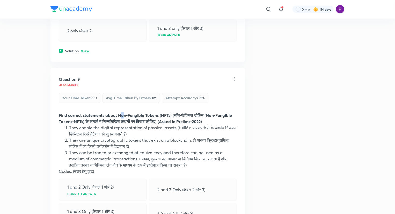
click at [123, 131] on div "Question 9 -0.66 marks Your time taken : 33s Avg time taken by others : 1m Atte…" at bounding box center [147, 178] width 194 height 220
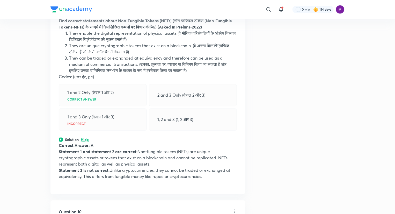
click at [84, 141] on p "Hide" at bounding box center [85, 140] width 8 height 4
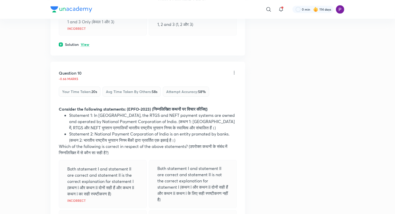
scroll to position [1706, 0]
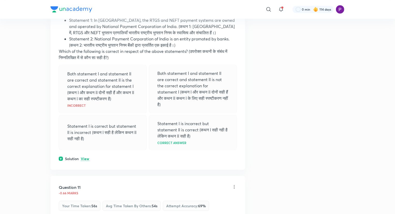
drag, startPoint x: 86, startPoint y: 180, endPoint x: 86, endPoint y: 177, distance: 3.1
click at [86, 161] on p "View" at bounding box center [85, 159] width 9 height 4
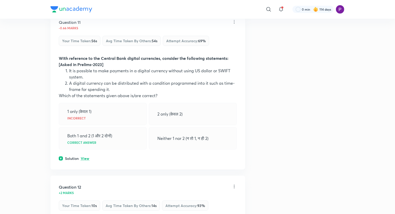
scroll to position [1991, 0]
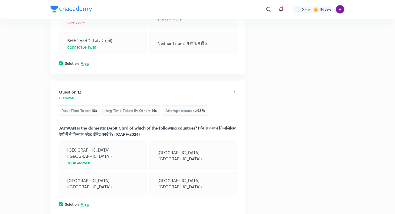
click at [84, 65] on p "View" at bounding box center [85, 64] width 9 height 4
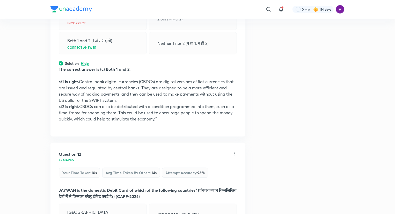
click at [87, 65] on p "Hide" at bounding box center [85, 64] width 8 height 4
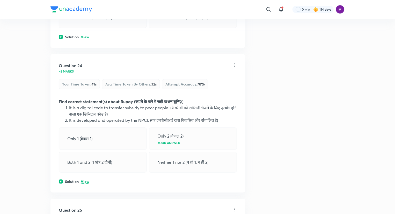
scroll to position [3981, 0]
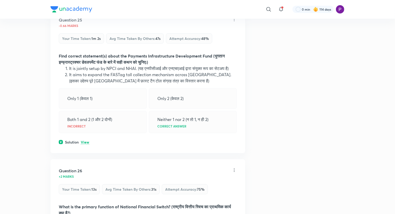
click at [85, 144] on p "View" at bounding box center [85, 142] width 9 height 4
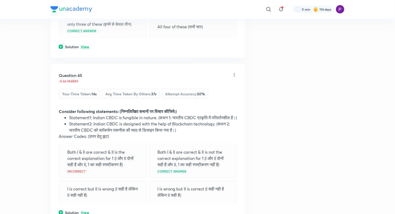
scroll to position [7015, 0]
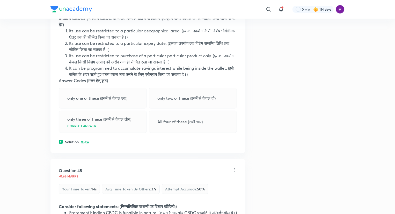
click at [83, 144] on p "View" at bounding box center [85, 142] width 9 height 4
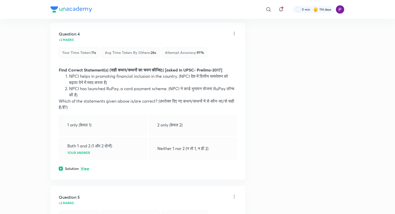
scroll to position [0, 0]
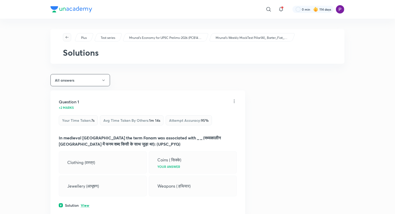
click at [67, 39] on icon "button" at bounding box center [67, 37] width 4 height 4
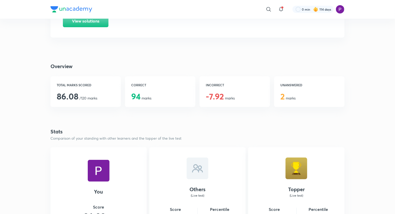
scroll to position [95, 0]
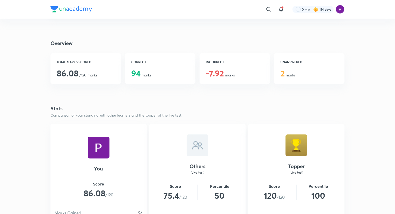
click at [217, 69] on span "-7.92" at bounding box center [215, 72] width 18 height 11
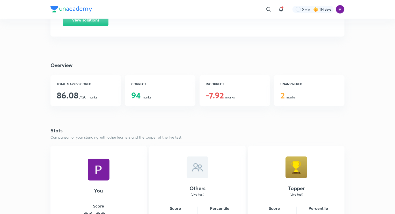
scroll to position [0, 0]
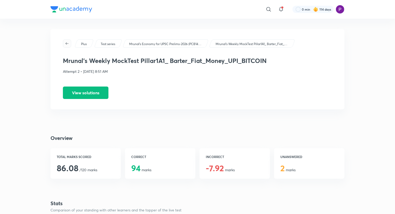
click at [68, 44] on icon "button" at bounding box center [67, 43] width 4 height 4
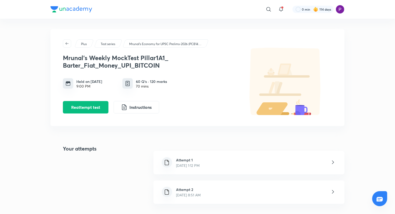
scroll to position [95, 0]
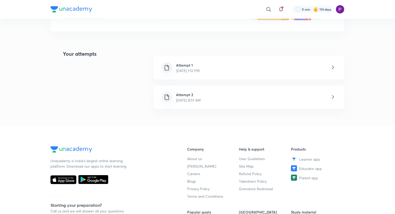
click at [194, 69] on p "[DATE] 1:12 PM" at bounding box center [188, 70] width 24 height 5
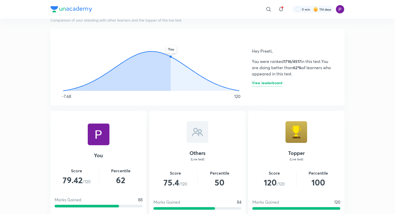
scroll to position [95, 0]
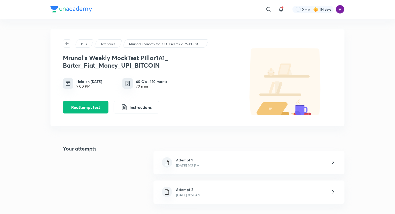
click at [196, 190] on h6 "Attempt 2" at bounding box center [188, 188] width 25 height 5
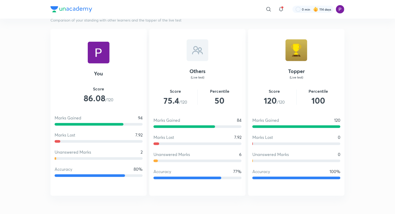
scroll to position [95, 0]
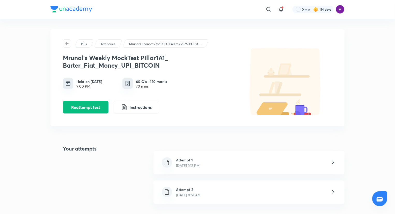
scroll to position [179, 0]
